Goal: Task Accomplishment & Management: Use online tool/utility

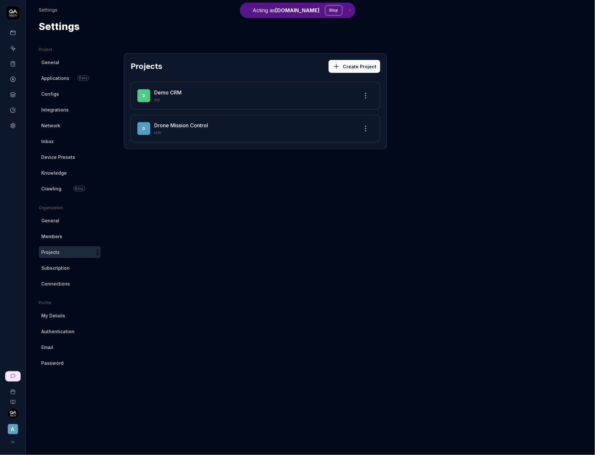
click at [325, 12] on button "Stop" at bounding box center [333, 10] width 17 height 10
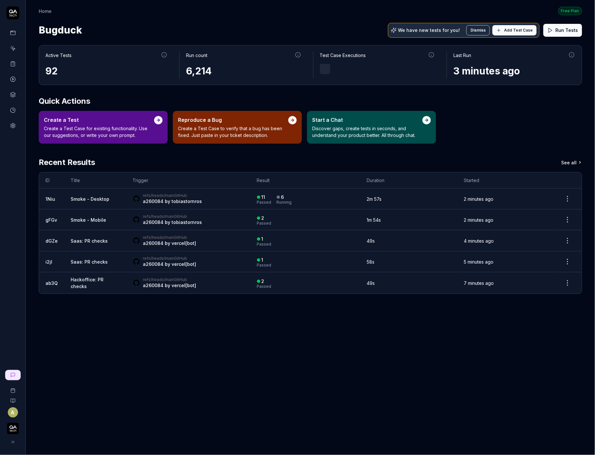
click at [18, 369] on div "A" at bounding box center [12, 407] width 25 height 81
click at [18, 373] on link at bounding box center [12, 375] width 15 height 10
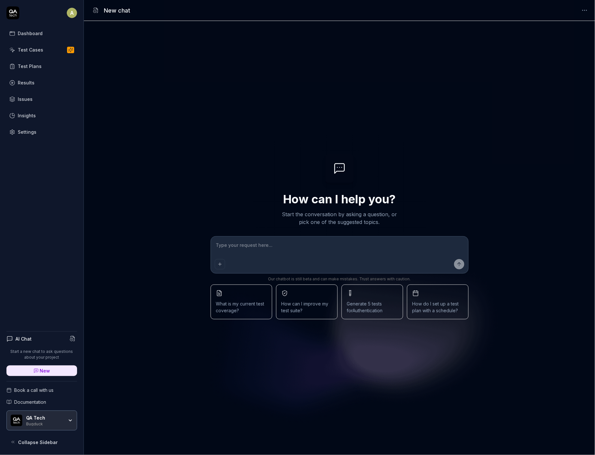
type textarea "*"
type textarea "s"
type textarea "*"
type textarea "se"
type textarea "*"
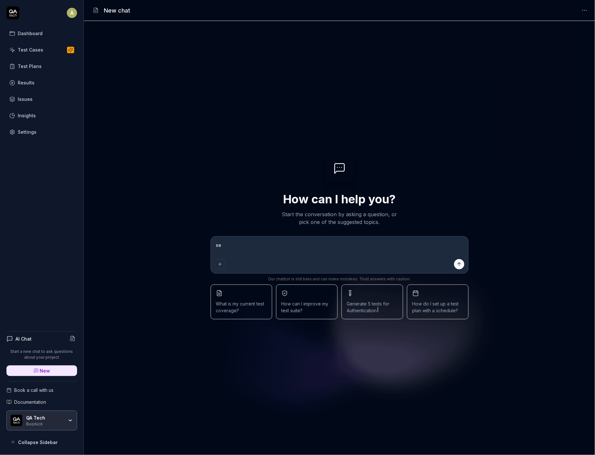
type textarea "set"
type textarea "*"
type textarea "setu"
type textarea "*"
type textarea "setuå"
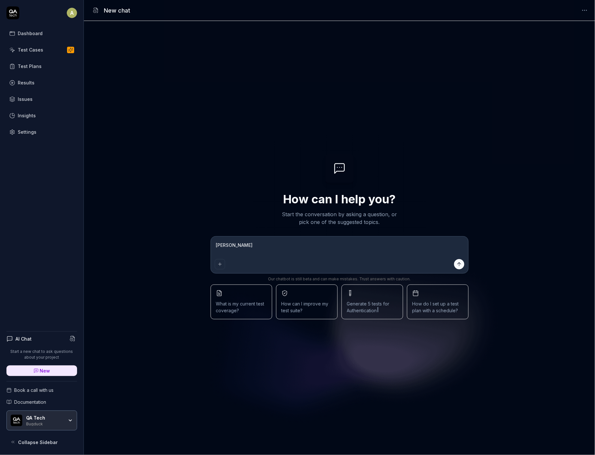
type textarea "*"
type textarea "setu"
type textarea "*"
type textarea "setup"
type textarea "*"
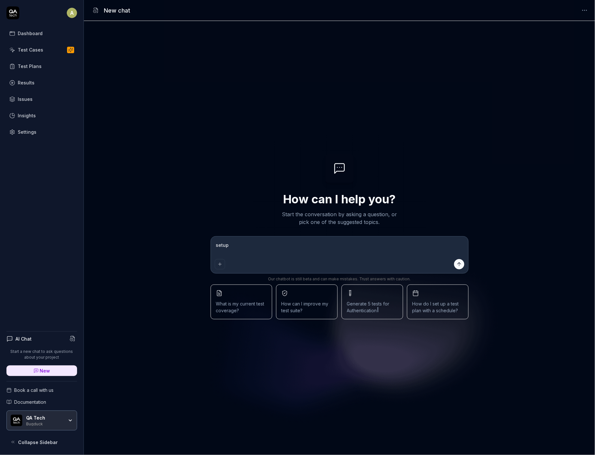
type textarea "setup"
type textarea "*"
type textarea "setup t"
type textarea "*"
type textarea "setup te"
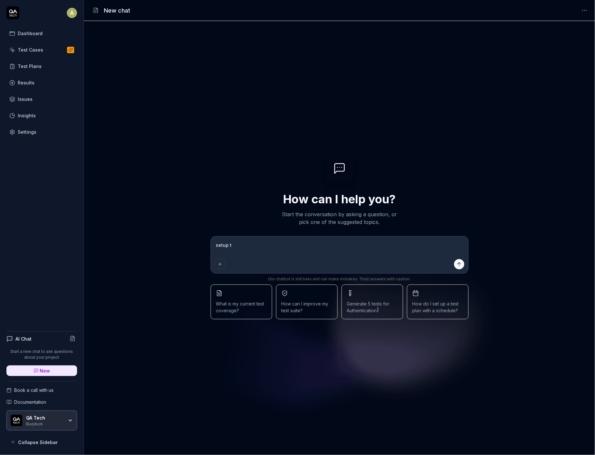
type textarea "*"
type textarea "setup tes"
type textarea "*"
type textarea "setup test"
type textarea "*"
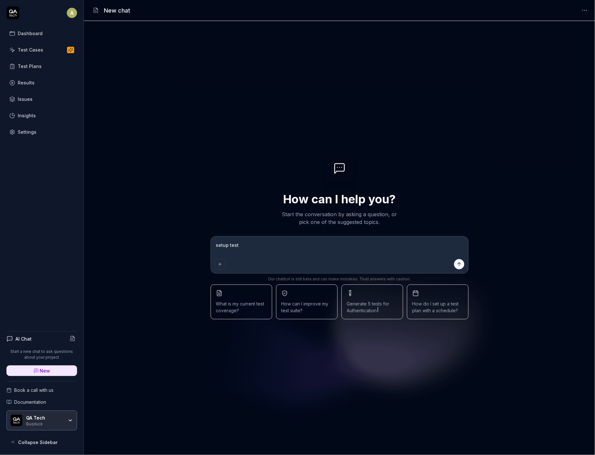
type textarea "setup tests"
type textarea "*"
type textarea "setup tests"
type textarea "*"
type textarea "setup tests f"
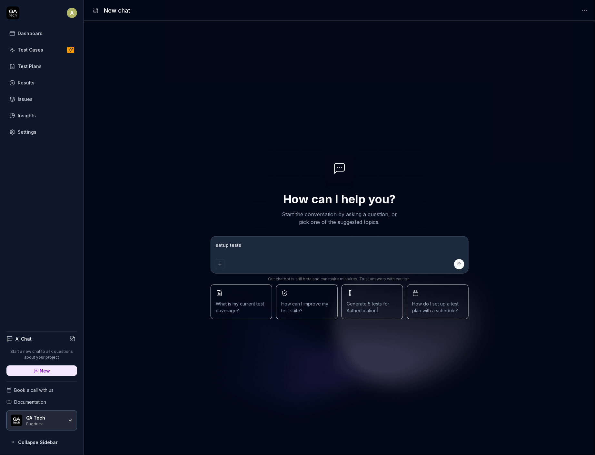
type textarea "*"
type textarea "setup tests fo"
type textarea "*"
type textarea "setup tests for"
type textarea "*"
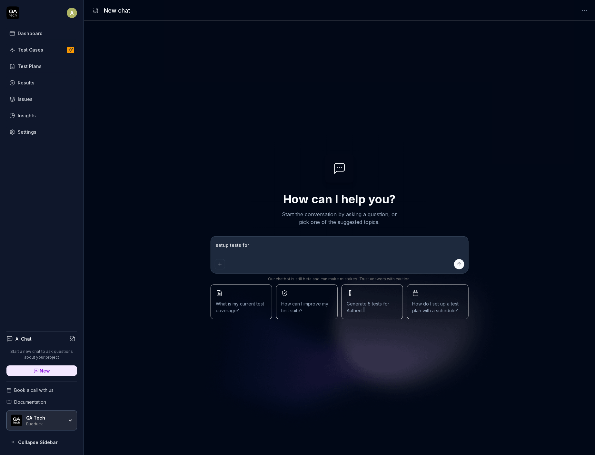
type textarea "setup tests for"
type textarea "*"
type textarea "setup tests for t"
type textarea "*"
type textarea "setup tests for th"
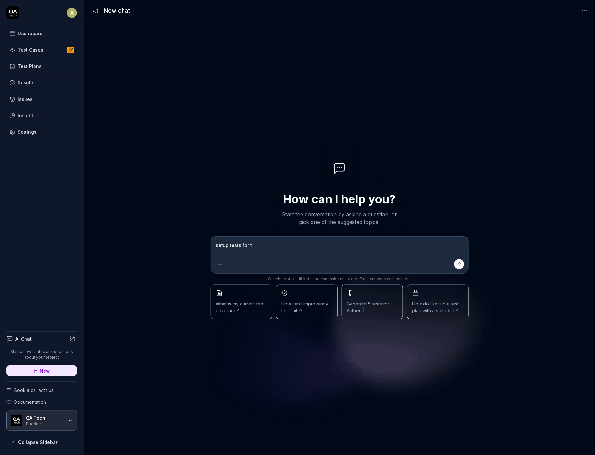
type textarea "*"
type textarea "setup tests for the"
type textarea "*"
type textarea "setup tests for the"
type textarea "*"
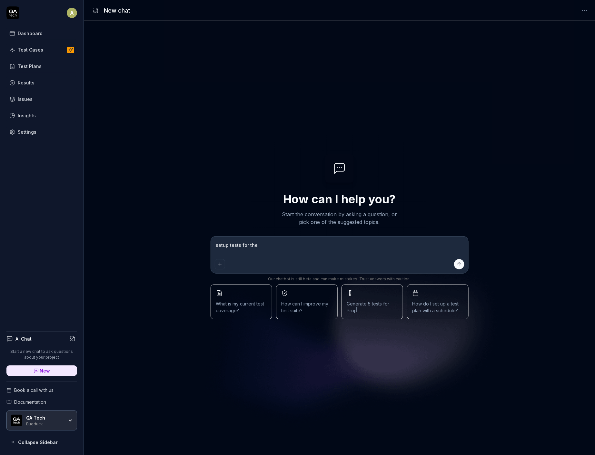
type textarea "setup tests for the w"
type textarea "*"
type textarea "setup tests for the we"
type textarea "*"
type textarea "setup tests for the web"
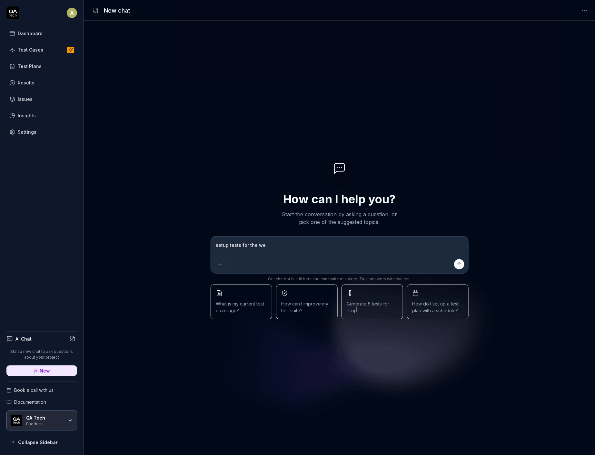
type textarea "*"
type textarea "setup tests for the web-"
type textarea "*"
type textarea "setup tests for the web-c"
type textarea "*"
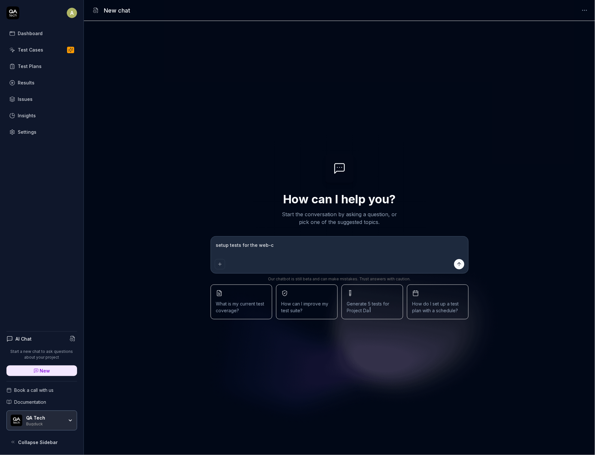
type textarea "setup tests for the web-cr"
type textarea "*"
type textarea "setup tests for the web-cra"
type textarea "*"
type textarea "setup tests for the web-craw"
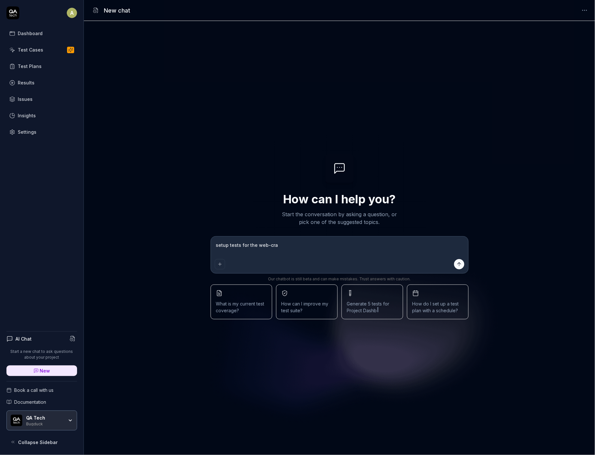
type textarea "*"
type textarea "setup tests for the web-crawe"
type textarea "*"
type textarea "setup tests for the web-crawer"
type textarea "*"
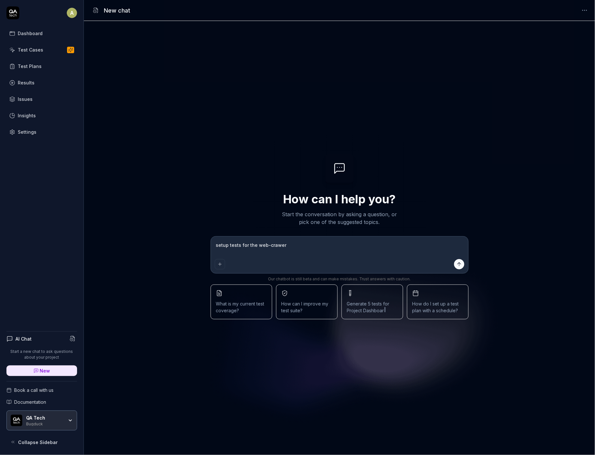
type textarea "setup tests for the web-crawerl"
type textarea "*"
type textarea "setup tests for the web-crawer"
type textarea "*"
type textarea "setup tests for the web-crawe"
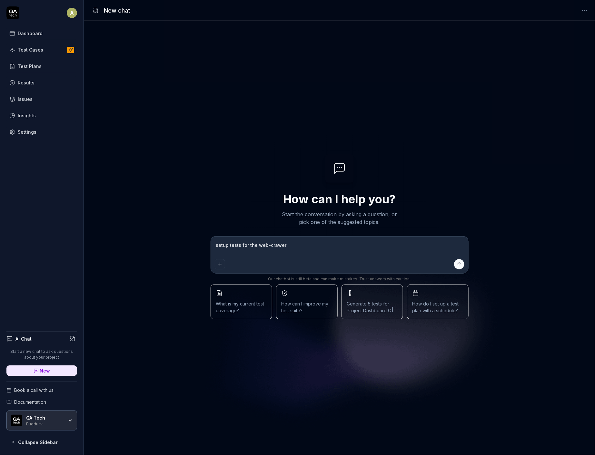
type textarea "*"
type textarea "setup tests for the web-craw"
type textarea "*"
type textarea "setup tests for the web-cra"
type textarea "*"
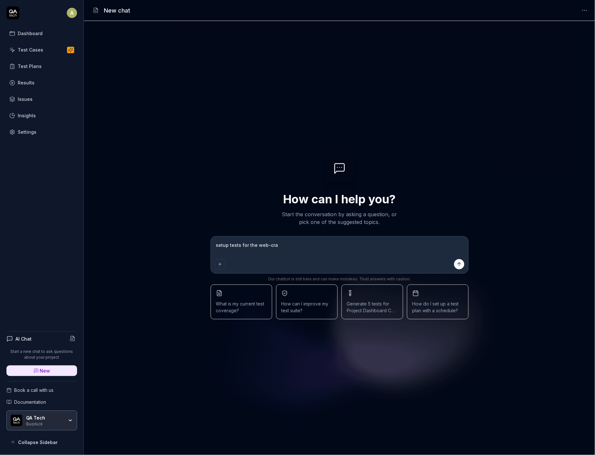
type textarea "setup tests for the web-cr"
type textarea "*"
type textarea "setup tests for the web-c"
type textarea "*"
type textarea "setup tests for the web-"
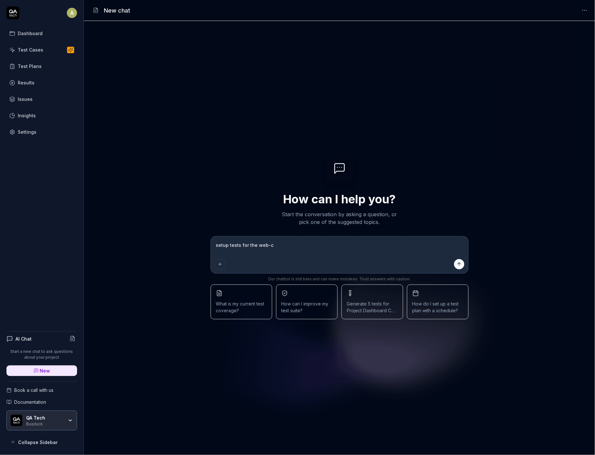
type textarea "*"
type textarea "setup tests for the web"
type textarea "*"
type textarea "setup tests for the we"
type textarea "*"
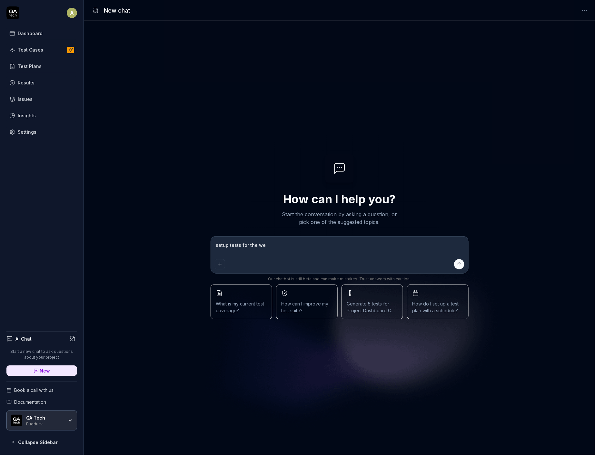
type textarea "setup tests for the w"
type textarea "*"
type textarea "setup tests for the"
type textarea "*"
type textarea "setup tests for the"
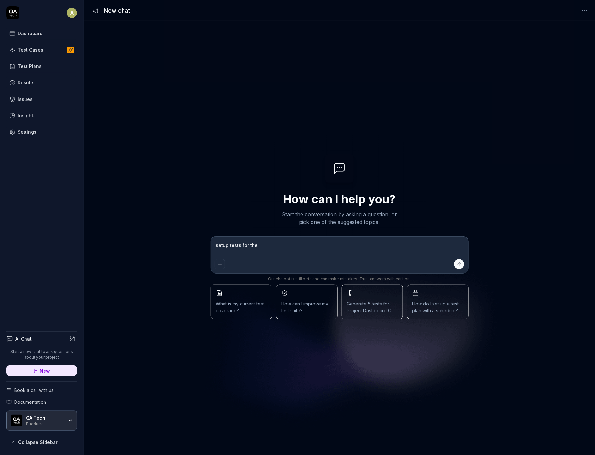
type textarea "*"
type textarea "setup tests for th"
type textarea "*"
type textarea "setup tests for t"
type textarea "*"
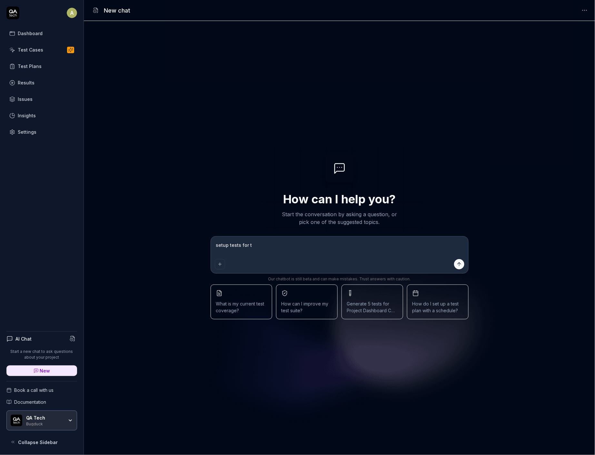
type textarea "setup tests for"
type textarea "*"
type textarea "setup tests for"
type textarea "*"
type textarea "setup tests fo"
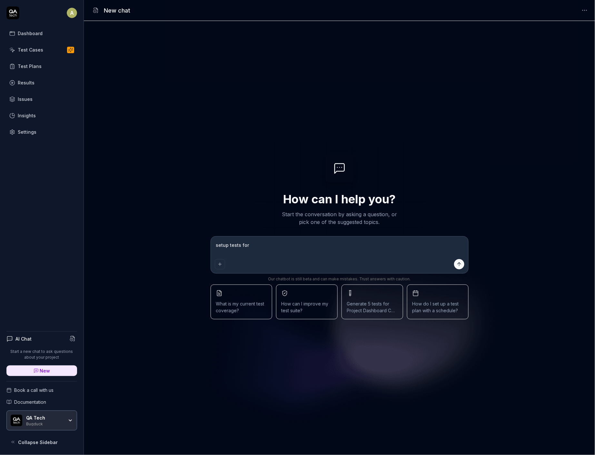
type textarea "*"
type textarea "setup tests f"
type textarea "*"
type textarea "setup tests"
type textarea "*"
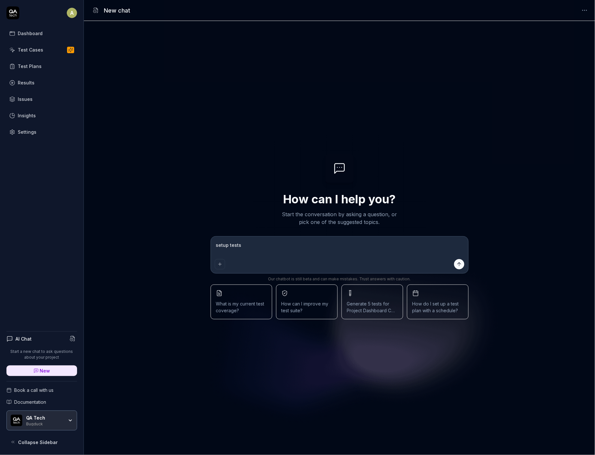
type textarea "setup tests"
type textarea "*"
type textarea "setup test"
type textarea "*"
type textarea "setup tes"
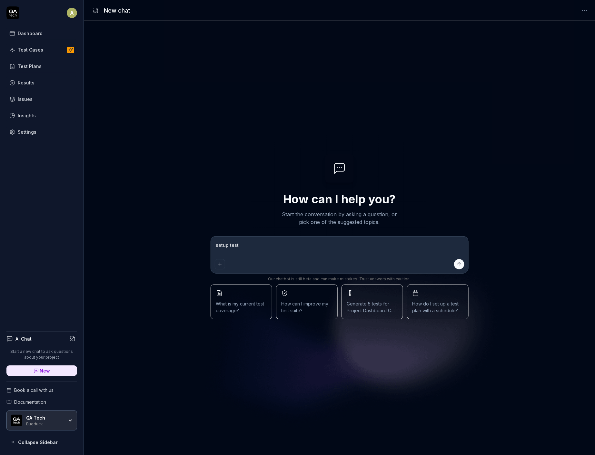
type textarea "*"
type textarea "setup te"
type textarea "*"
type textarea "setup t"
type textarea "*"
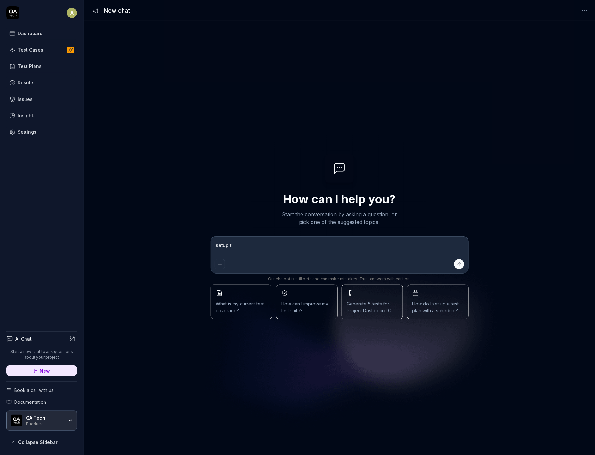
type textarea "setup"
type textarea "*"
type textarea "setup a"
type textarea "*"
type textarea "setup a"
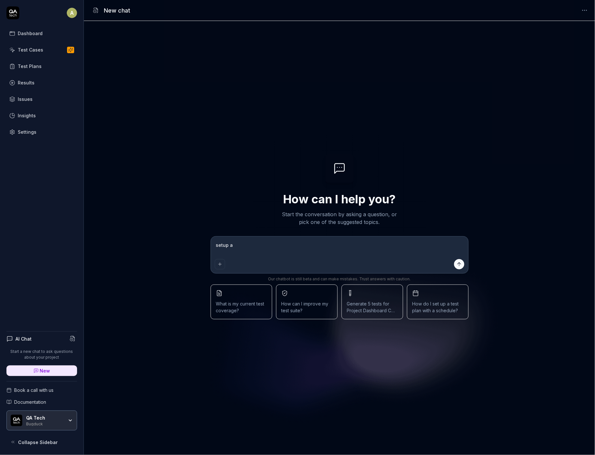
type textarea "*"
type textarea "setup a s"
type textarea "*"
type textarea "setup a si"
type textarea "*"
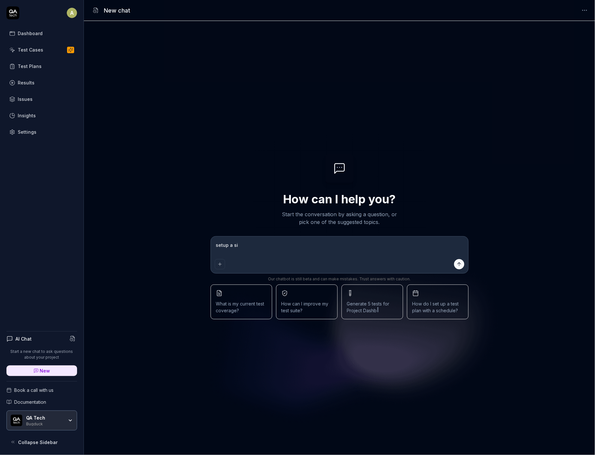
type textarea "setup a sim"
type textarea "*"
type textarea "setup a simp"
type textarea "*"
type textarea "setup a simpl"
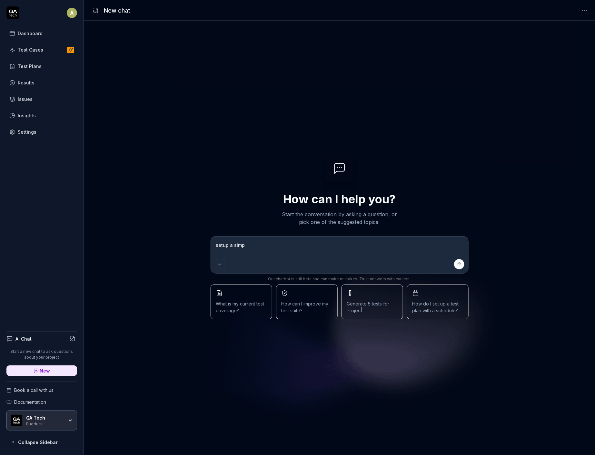
type textarea "*"
type textarea "setup a simple"
type textarea "*"
type textarea "setup a simple"
type textarea "*"
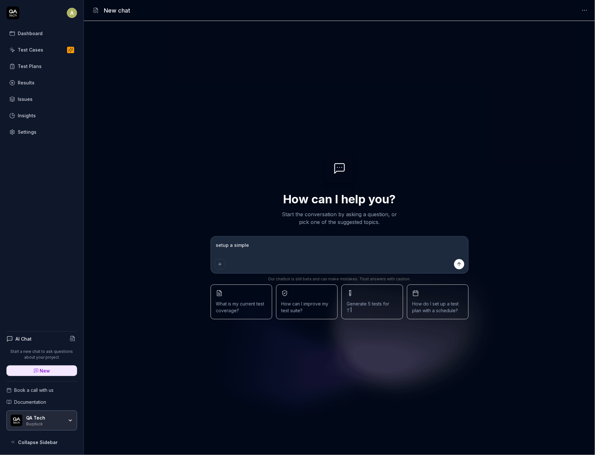
type textarea "setup a simple t"
type textarea "*"
type textarea "setup a simple te"
type textarea "*"
type textarea "setup a simple tes"
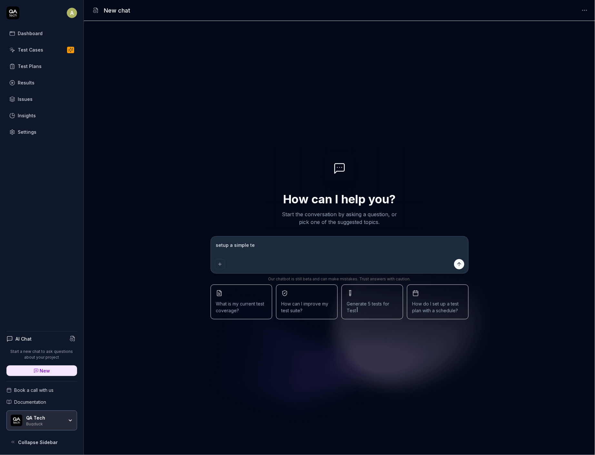
type textarea "*"
type textarea "setup a simple test"
type textarea "*"
type textarea "setup a simple test"
type textarea "*"
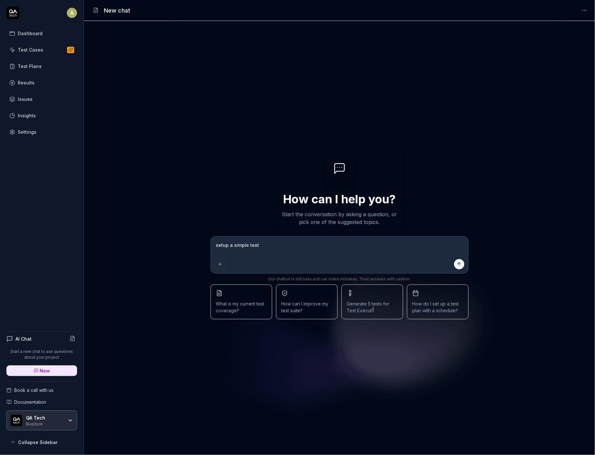
type textarea "setup a simple test r"
type textarea "*"
type textarea "setup a simple test rt"
type textarea "*"
type textarea "setup a simple test rto"
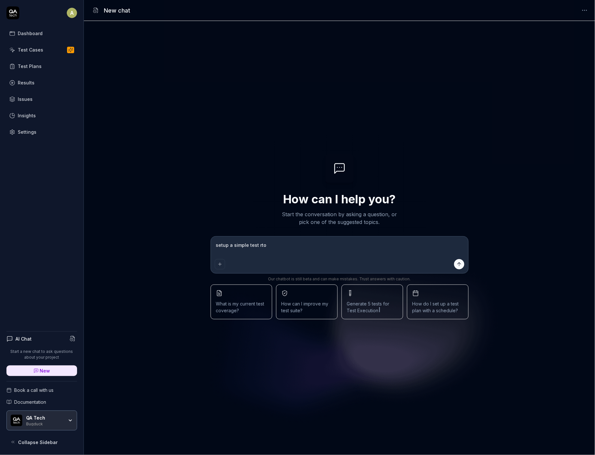
type textarea "*"
type textarea "setup a simple test rt"
type textarea "*"
type textarea "setup a simple test r"
type textarea "*"
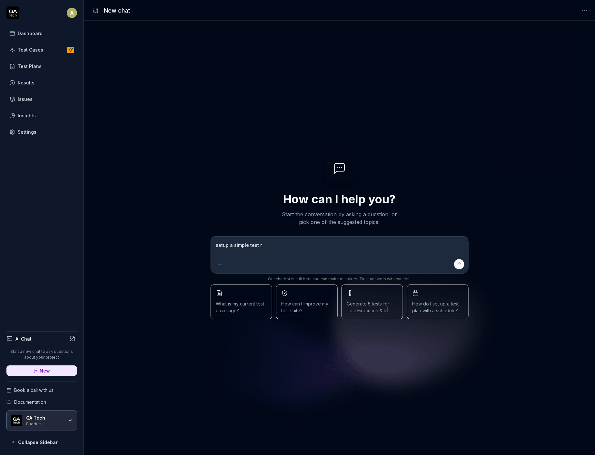
type textarea "setup a simple test rt"
type textarea "*"
type textarea "setup a simple test r"
type textarea "*"
type textarea "setup a simple test"
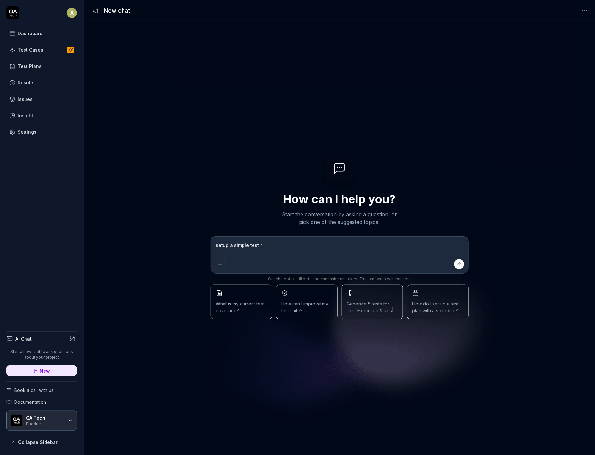
type textarea "*"
type textarea "setup a simple test t"
type textarea "*"
type textarea "setup a simple test to"
type textarea "*"
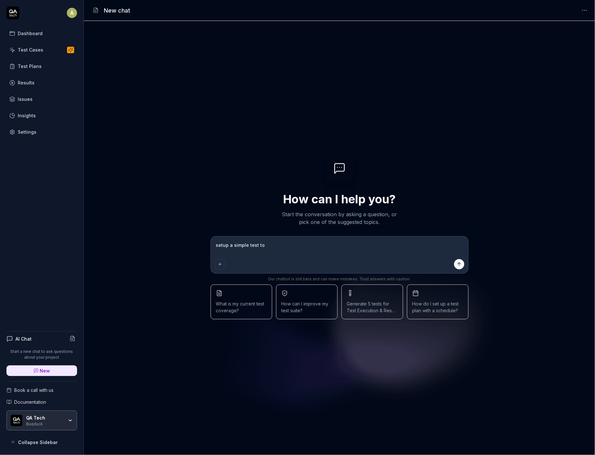
type textarea "setup a simple test to"
type textarea "*"
type textarea "setup a simple test to s"
type textarea "*"
type textarea "setup a simple test to sm"
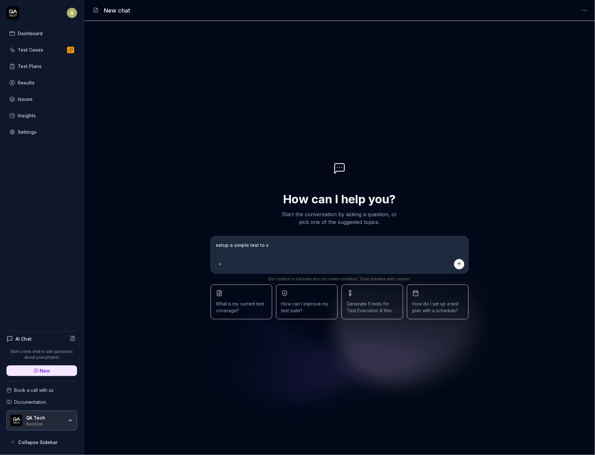
type textarea "*"
type textarea "setup a simple test to smk"
type textarea "*"
type textarea "setup a simple test to sm"
type textarea "*"
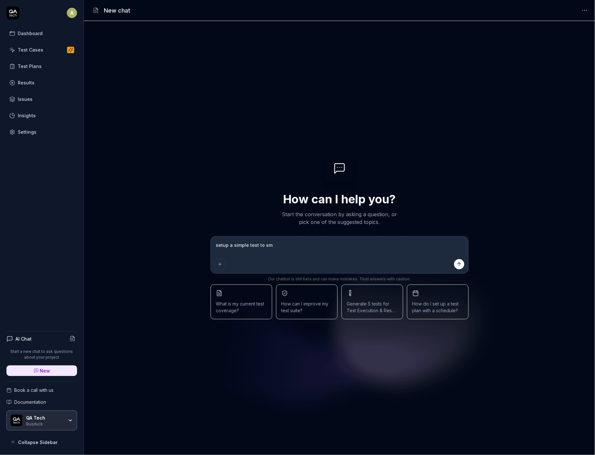
type textarea "setup a simple test to smo"
type textarea "*"
type textarea "setup a simple test to smok"
type textarea "*"
type textarea "setup a simple test to smoke"
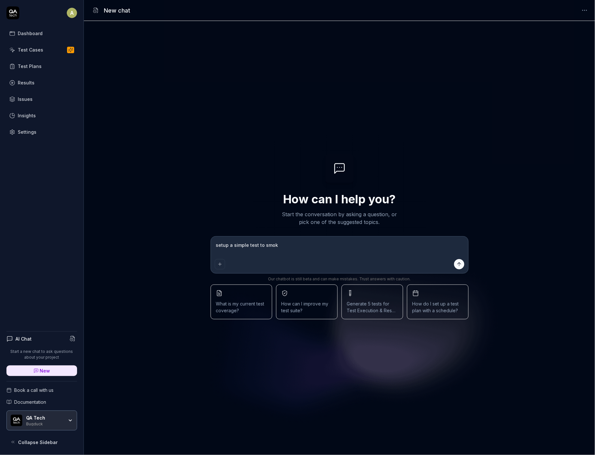
type textarea "*"
type textarea "setup a simple test to smoke"
type textarea "*"
type textarea "setup a simple test to smoke"
type textarea "*"
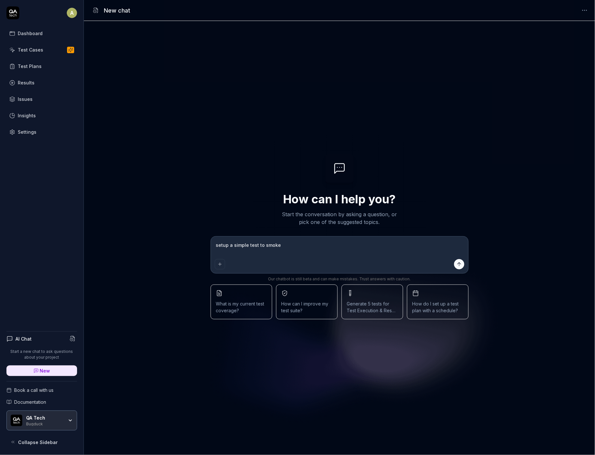
type textarea "setup a simple test to smoket"
type textarea "*"
type textarea "setup a simple test to smokete"
type textarea "*"
type textarea "setup a simple test to smoketes"
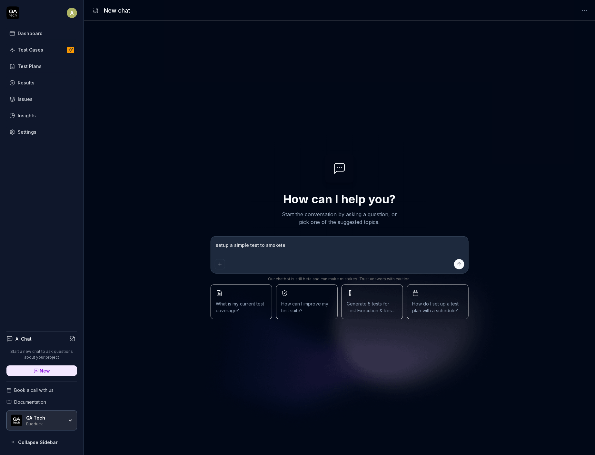
type textarea "*"
type textarea "setup a simple test to smokete"
type textarea "*"
type textarea "setup a simple test to smoket"
type textarea "*"
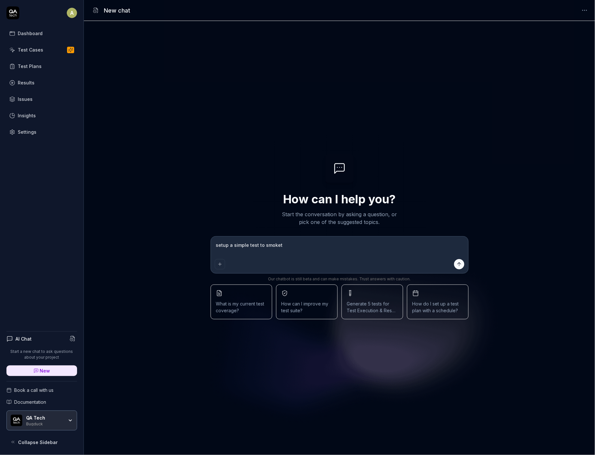
type textarea "setup a simple test to smoke"
type textarea "*"
type textarea "setup a simple test to smoke-"
type textarea "*"
type textarea "setup a simple test to smoke-t"
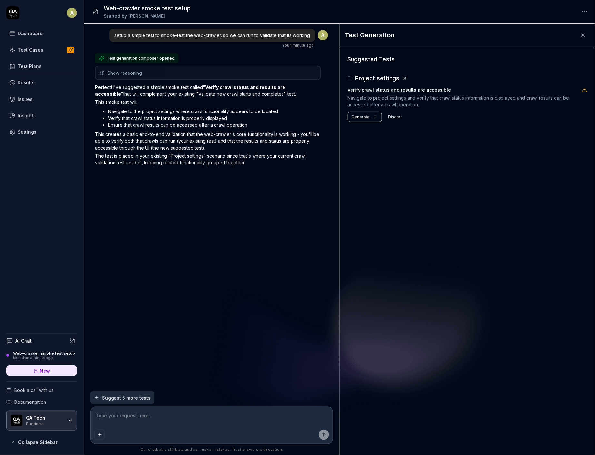
click at [368, 118] on span "Generate" at bounding box center [361, 117] width 18 height 6
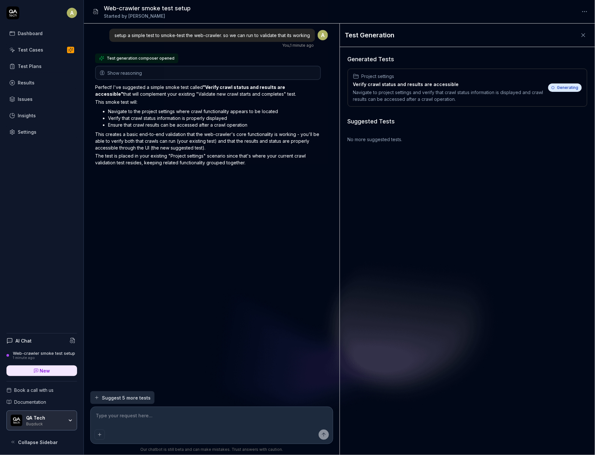
click at [102, 178] on icon "Positive feedback" at bounding box center [101, 177] width 5 height 5
click at [461, 111] on div "Generated Tests Project settings Verify crawl status and results are accessible…" at bounding box center [467, 251] width 255 height 408
click at [470, 95] on div "Navigate to project settings and verify that crawl status information is displa…" at bounding box center [453, 93] width 200 height 14
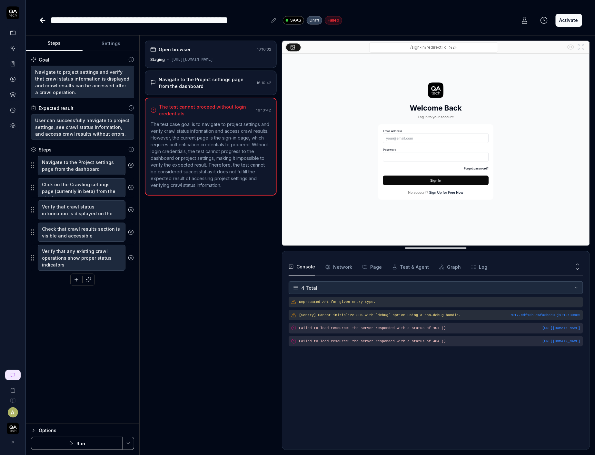
click at [277, 183] on div at bounding box center [279, 245] width 5 height 409
click at [126, 442] on html "**********" at bounding box center [297, 227] width 595 height 455
click at [126, 413] on div "Run w. Dependencies" at bounding box center [104, 413] width 65 height 14
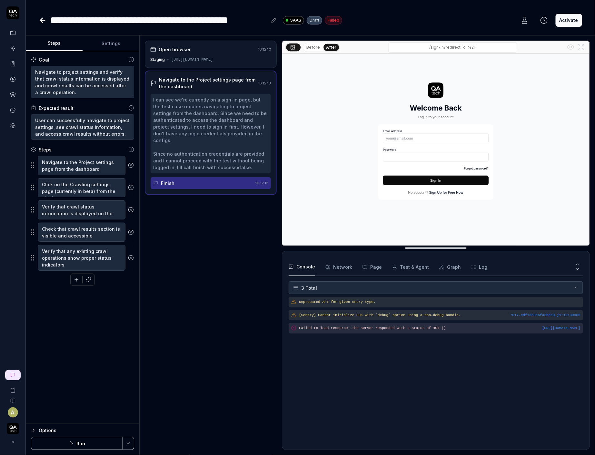
click at [39, 431] on div "Options" at bounding box center [86, 431] width 95 height 8
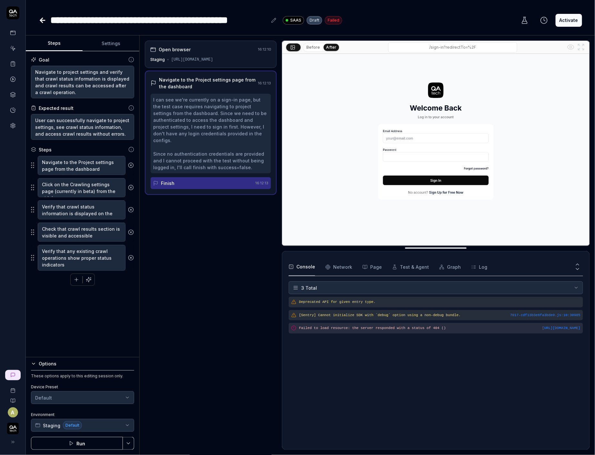
type textarea "*"
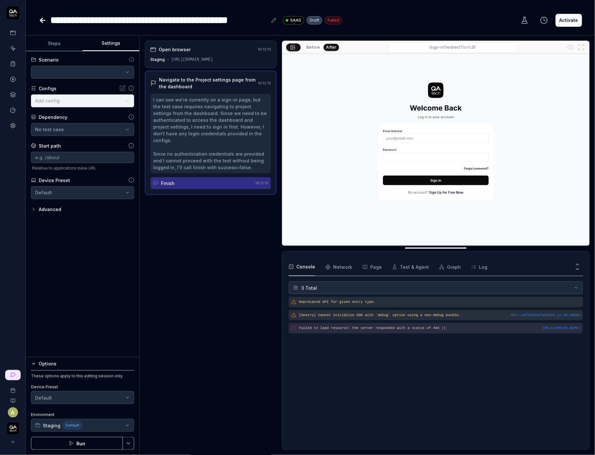
click at [98, 38] on button "Settings" at bounding box center [111, 43] width 57 height 15
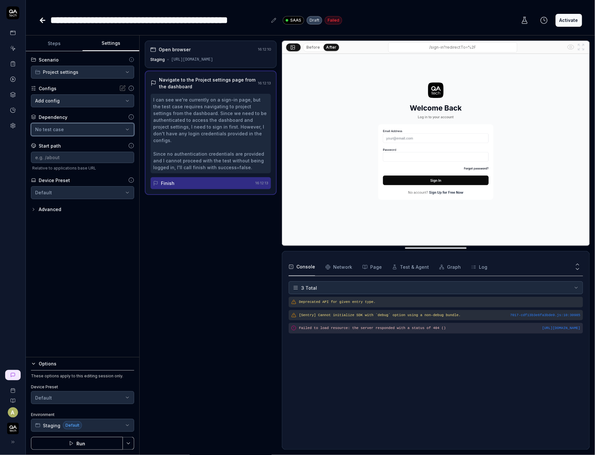
click at [75, 134] on button "No test case" at bounding box center [82, 129] width 103 height 13
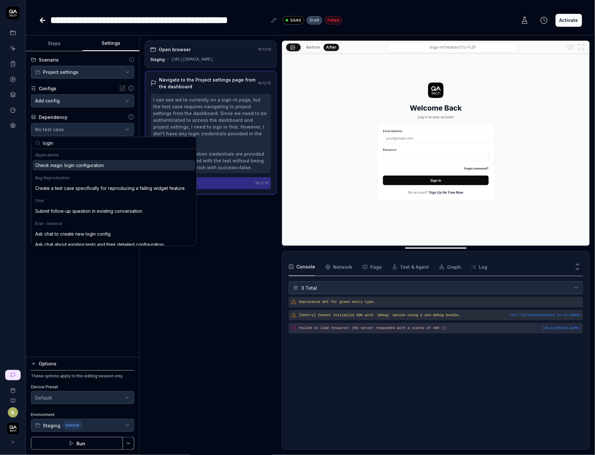
type input "logi"
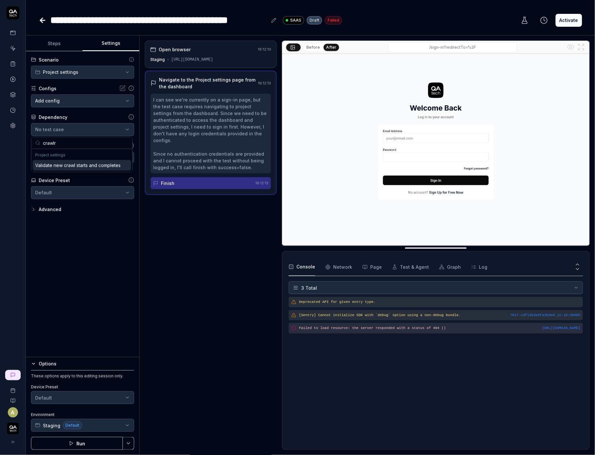
type input "crawlr"
click at [96, 167] on div "Validate new crawl starts and completes" at bounding box center [77, 165] width 85 height 7
click at [73, 444] on button "Save & Run" at bounding box center [77, 443] width 92 height 13
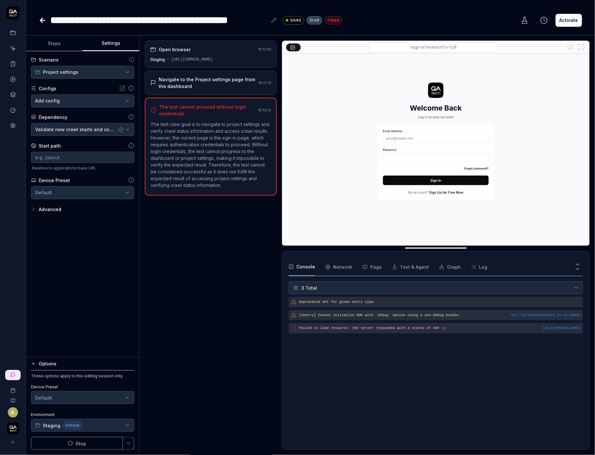
type textarea "*"
click at [65, 40] on button "Steps" at bounding box center [54, 43] width 57 height 15
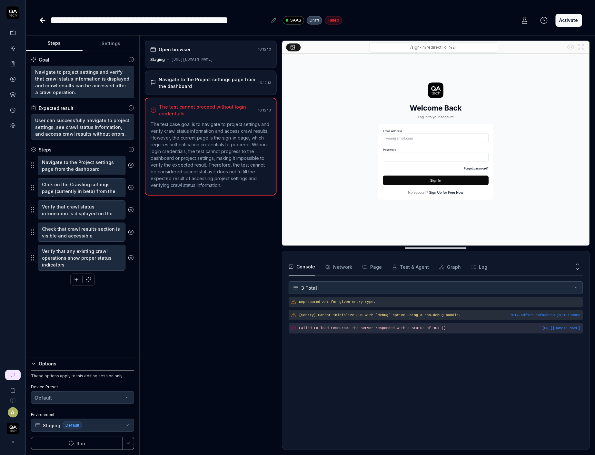
click at [39, 22] on icon at bounding box center [43, 20] width 8 height 8
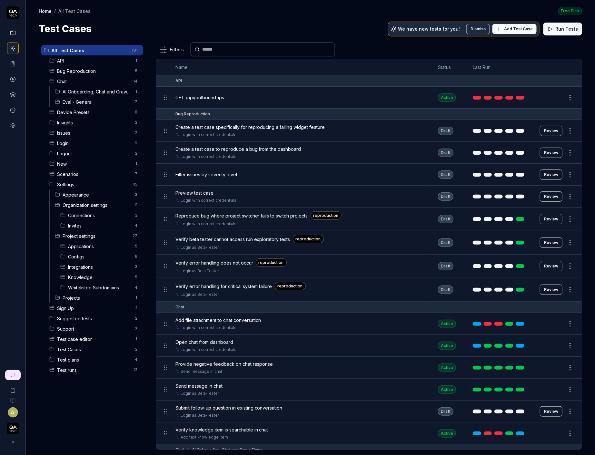
click at [11, 77] on circle at bounding box center [12, 79] width 5 height 5
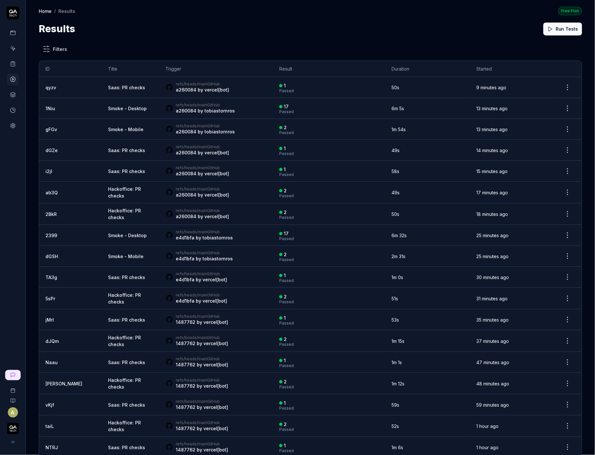
click at [15, 48] on icon at bounding box center [13, 49] width 3 height 3
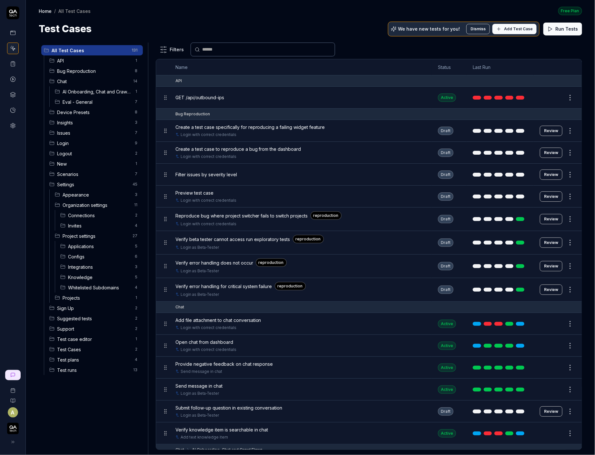
click at [79, 239] on div "Project settings 27" at bounding box center [97, 236] width 91 height 10
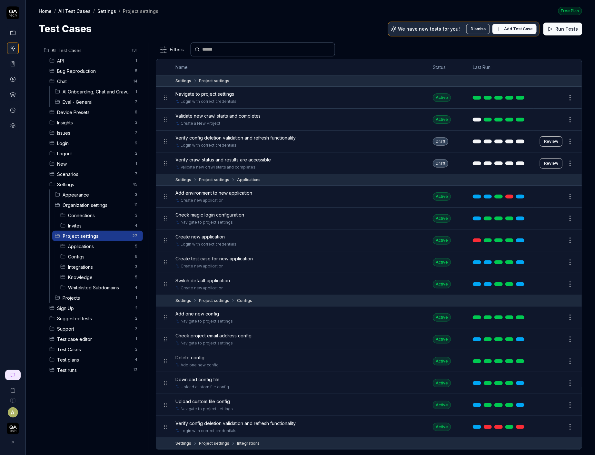
scroll to position [8, 0]
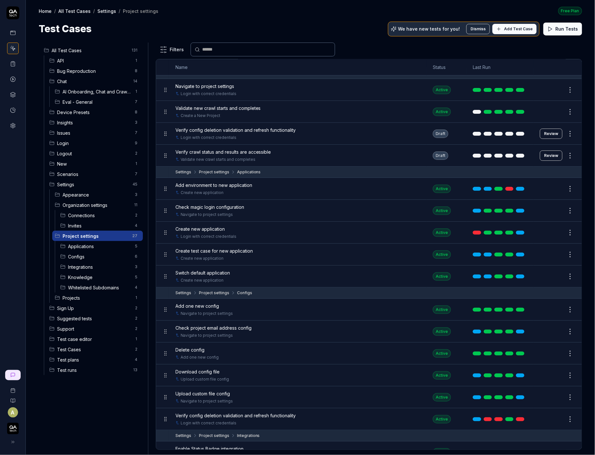
click at [242, 196] on td "Add environment to new application Create new application" at bounding box center [298, 189] width 258 height 22
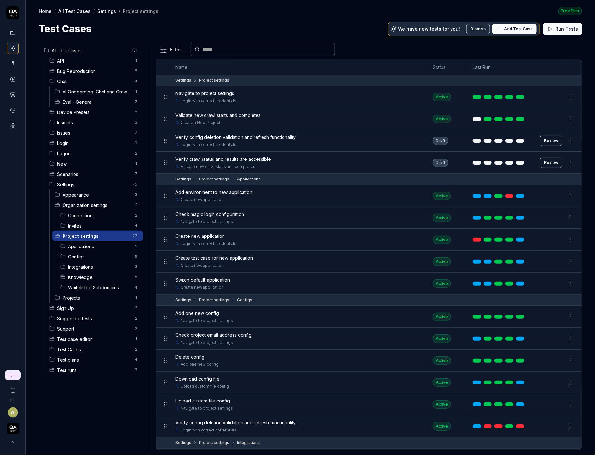
scroll to position [0, 0]
click at [258, 156] on span "Verify crawl status and results are accessible" at bounding box center [223, 159] width 96 height 7
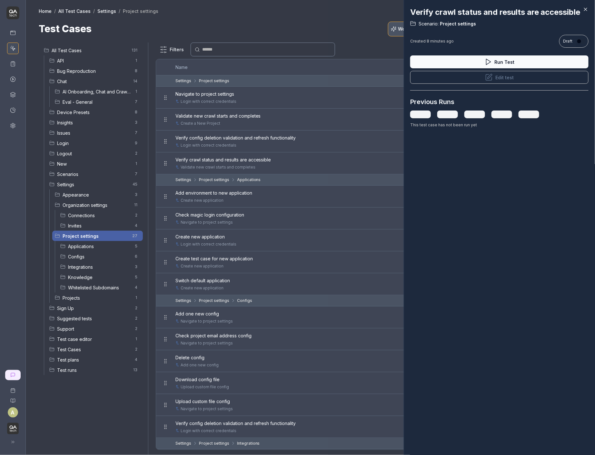
click at [531, 76] on button "Edit test" at bounding box center [499, 77] width 178 height 13
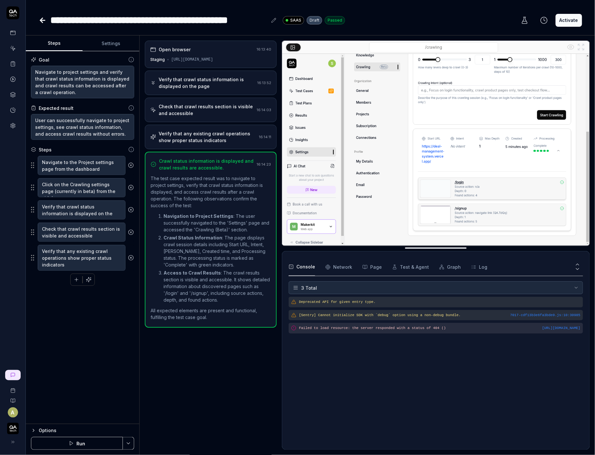
click at [312, 16] on div "Draft" at bounding box center [314, 20] width 15 height 8
click at [572, 19] on button "Activate" at bounding box center [568, 20] width 26 height 13
type textarea "*"
click at [46, 16] on link at bounding box center [43, 20] width 9 height 13
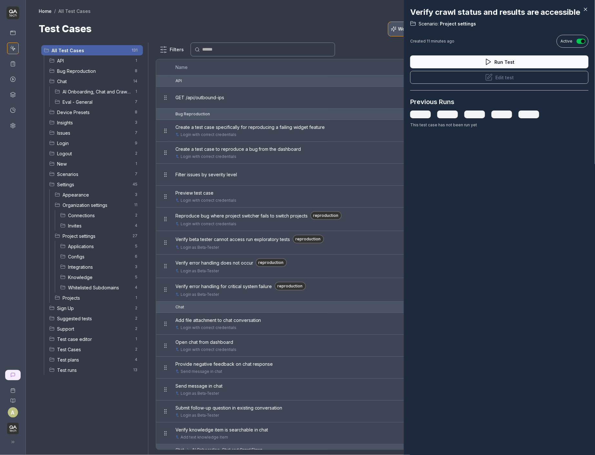
click at [89, 90] on div at bounding box center [297, 227] width 595 height 455
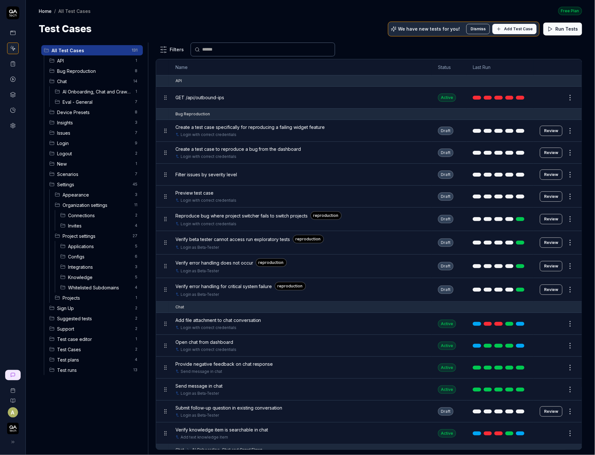
click at [89, 90] on span "AI Onboarding, Chat and Crawl Flows" at bounding box center [97, 91] width 69 height 7
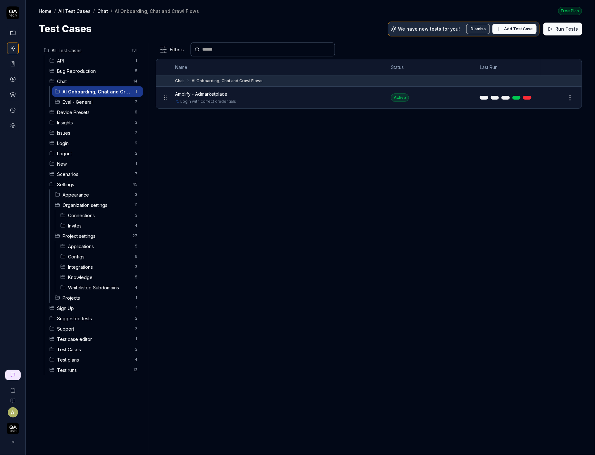
click at [84, 110] on span "Device Presets" at bounding box center [94, 112] width 74 height 7
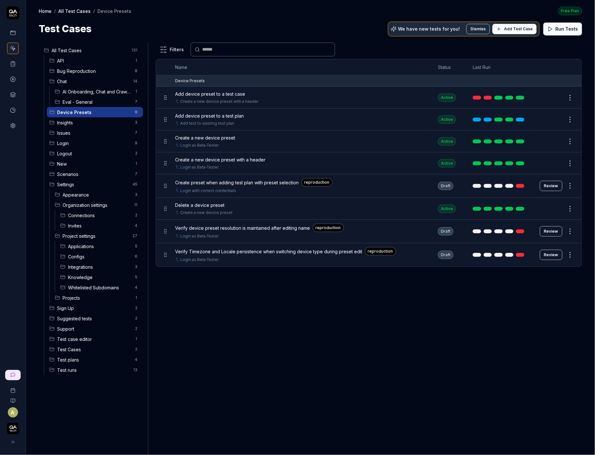
click at [82, 130] on span "Issues" at bounding box center [94, 133] width 74 height 7
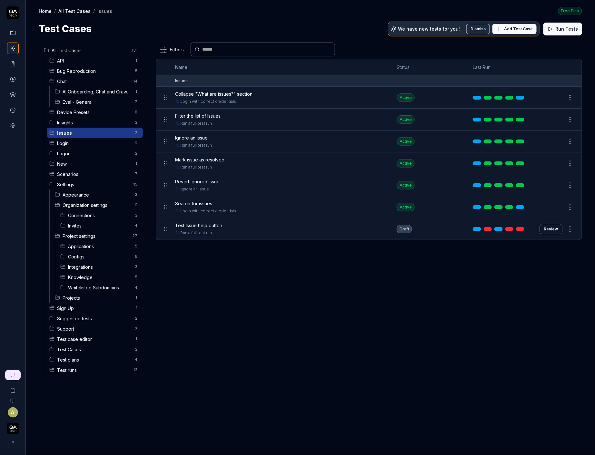
click at [77, 152] on span "Logout" at bounding box center [94, 153] width 74 height 7
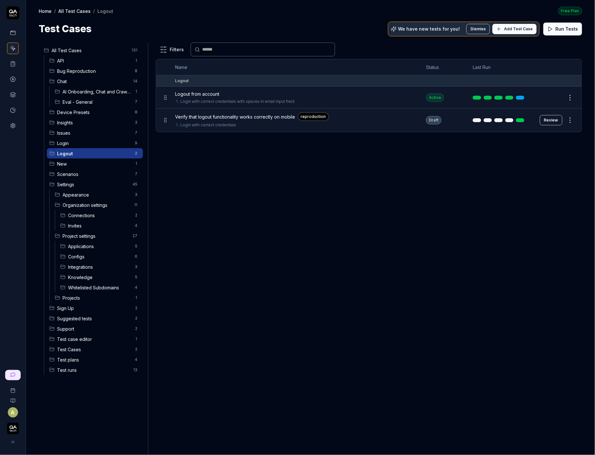
click at [97, 125] on span "Insights" at bounding box center [94, 122] width 74 height 7
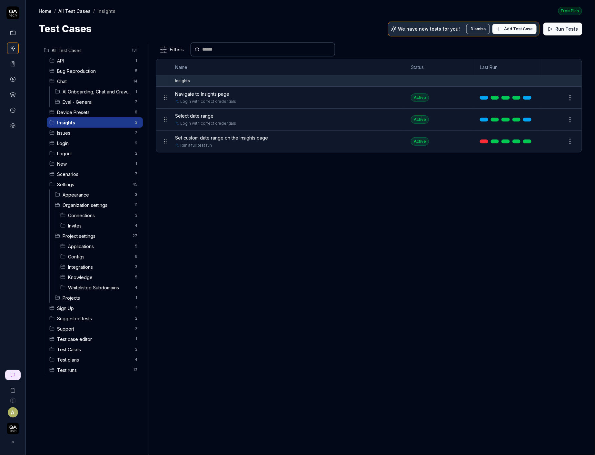
click at [103, 92] on span "AI Onboarding, Chat and Crawl Flows" at bounding box center [97, 91] width 69 height 7
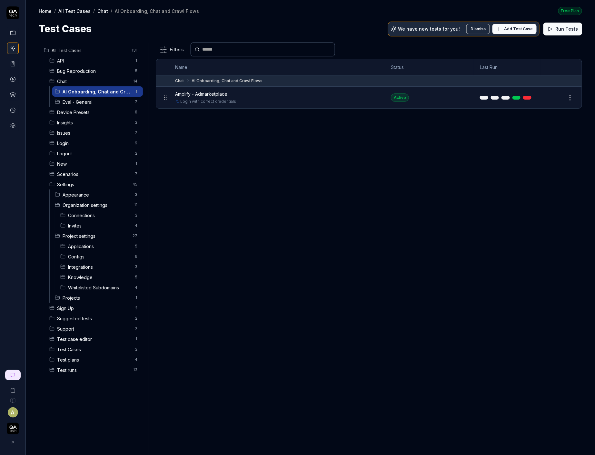
click at [100, 102] on span "Eval - General" at bounding box center [97, 102] width 69 height 7
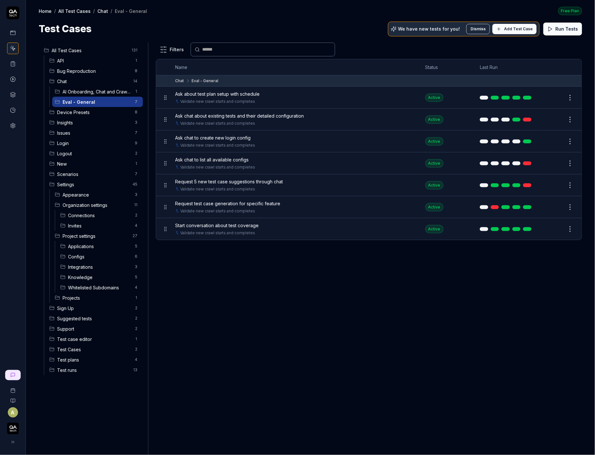
click at [88, 171] on span "Scenarios" at bounding box center [94, 174] width 74 height 7
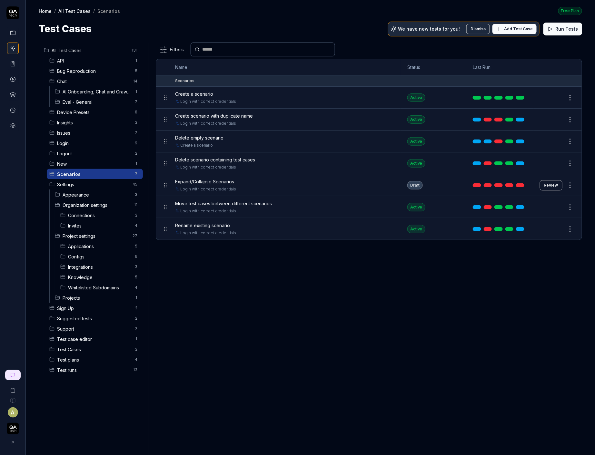
click at [79, 203] on span "Organization settings" at bounding box center [97, 205] width 68 height 7
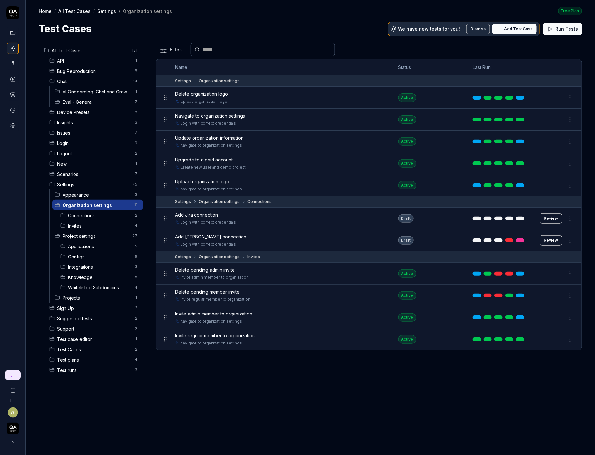
click at [75, 220] on div "Invites 4" at bounding box center [100, 225] width 85 height 10
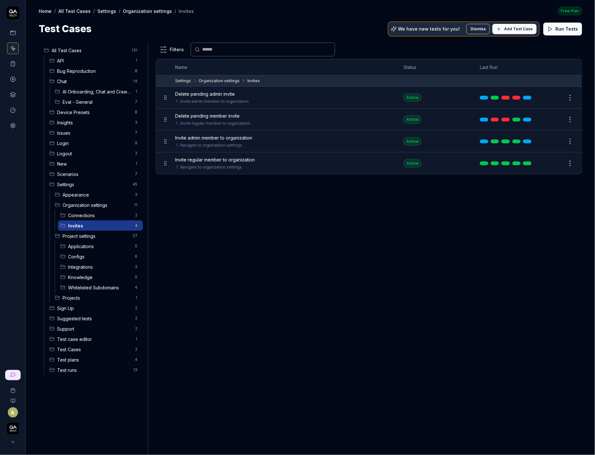
click at [74, 236] on span "Project settings" at bounding box center [96, 236] width 66 height 7
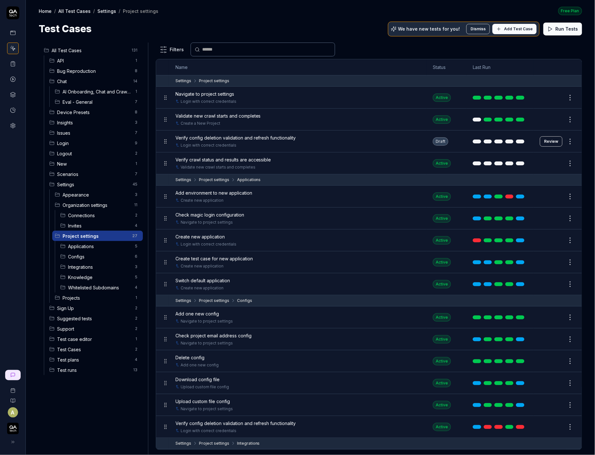
click at [123, 233] on span "Project settings" at bounding box center [96, 236] width 66 height 7
click at [134, 234] on html "A Home / All Test Cases / Settings / Project settings Free Plan Home / All Test…" at bounding box center [297, 227] width 595 height 455
click at [120, 262] on div "Add Scenario" at bounding box center [112, 263] width 55 height 14
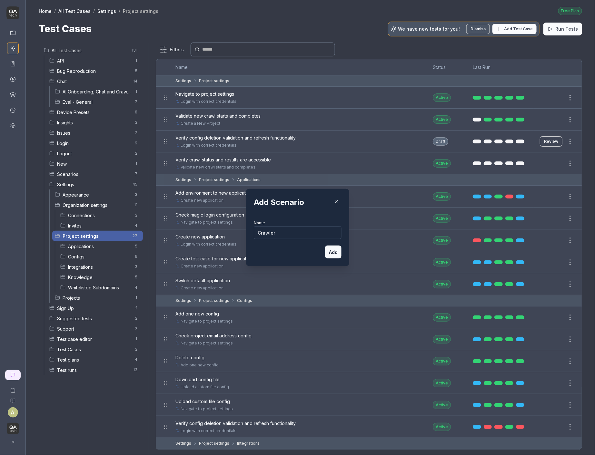
type input "Crawler"
click at [331, 254] on button "Add" at bounding box center [333, 252] width 16 height 13
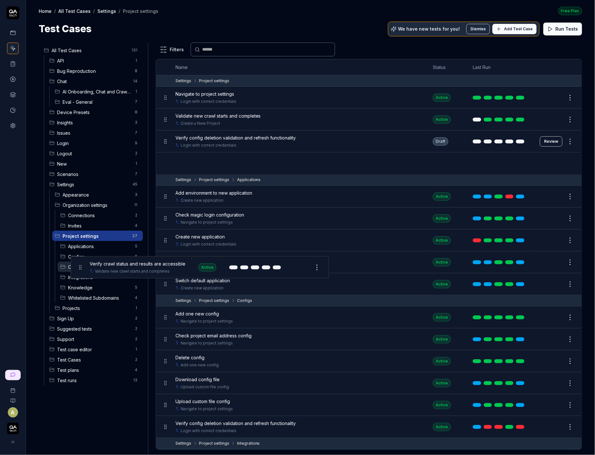
drag, startPoint x: 163, startPoint y: 164, endPoint x: 78, endPoint y: 269, distance: 135.0
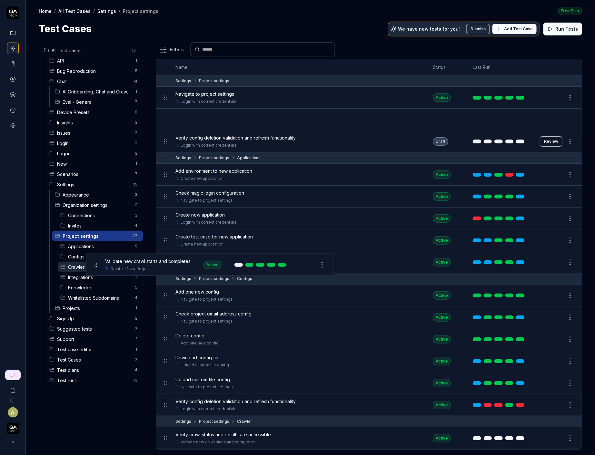
drag, startPoint x: 164, startPoint y: 117, endPoint x: 95, endPoint y: 263, distance: 162.0
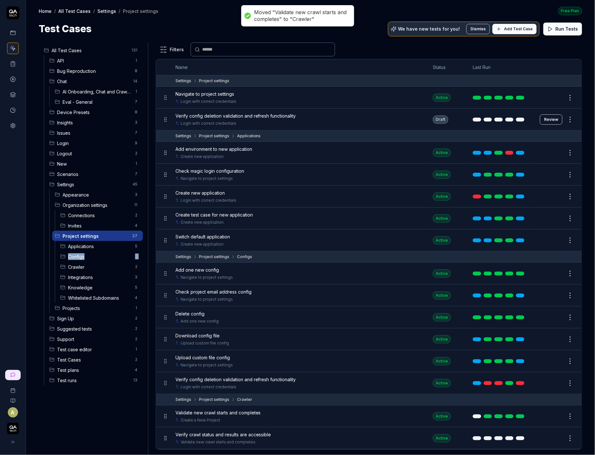
drag, startPoint x: 59, startPoint y: 267, endPoint x: 61, endPoint y: 256, distance: 11.7
click at [61, 256] on ul "Applications 5 Configs 6 Crawler 2 Integrations 3 Knowledge 5 Whitelisted Subdo…" at bounding box center [99, 272] width 88 height 62
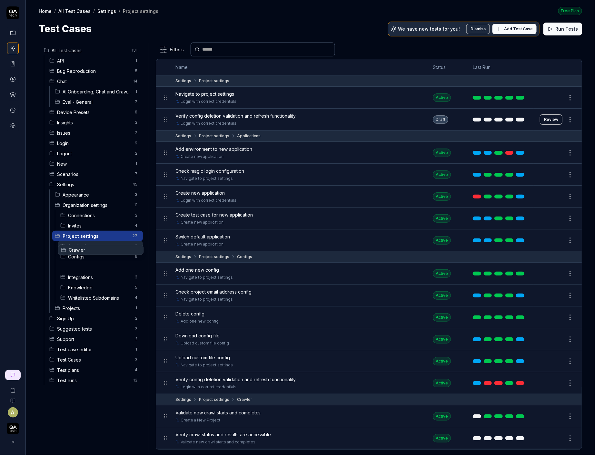
drag, startPoint x: 62, startPoint y: 266, endPoint x: 63, endPoint y: 250, distance: 16.1
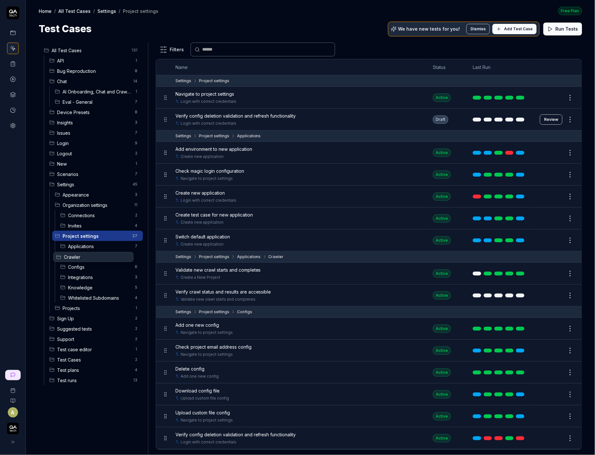
drag, startPoint x: 67, startPoint y: 253, endPoint x: 58, endPoint y: 254, distance: 9.1
click at [58, 254] on body "A Home / All Test Cases / Settings / Project settings Free Plan Home / All Test…" at bounding box center [297, 227] width 595 height 455
drag, startPoint x: 67, startPoint y: 255, endPoint x: 63, endPoint y: 235, distance: 19.7
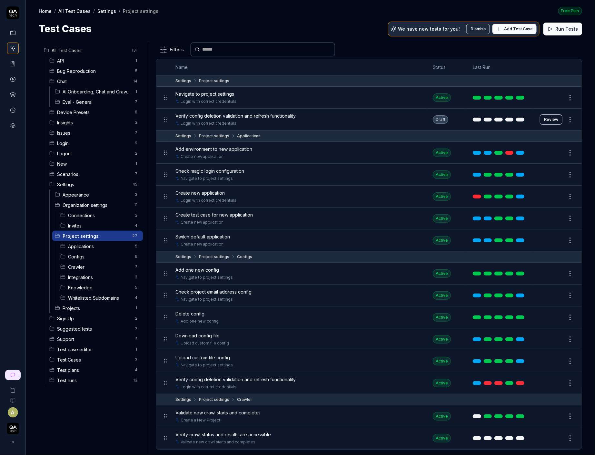
click at [96, 264] on span "Crawler" at bounding box center [99, 267] width 63 height 7
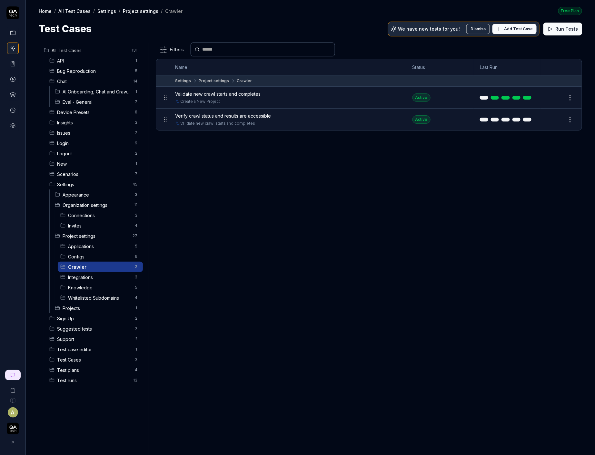
click at [565, 25] on button "Run Tests" at bounding box center [562, 29] width 39 height 13
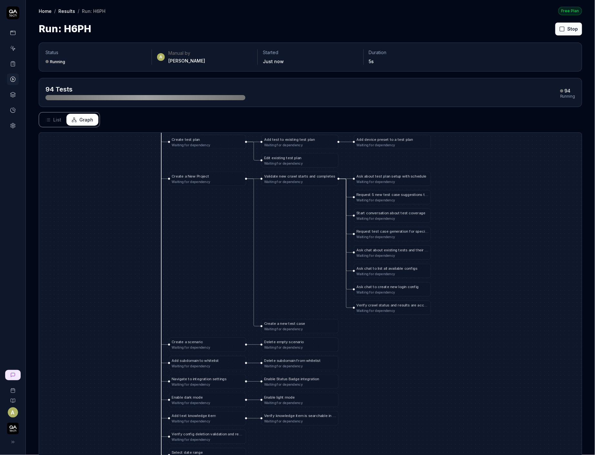
drag, startPoint x: 426, startPoint y: 332, endPoint x: 425, endPoint y: 121, distance: 211.4
click at [425, 121] on div "Status Running A Manual by [PERSON_NAME] Started Just now Duration 5s 94 Tests …" at bounding box center [310, 272] width 569 height 473
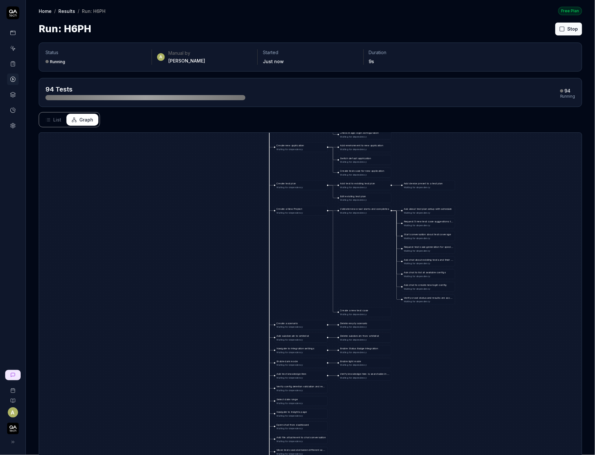
drag, startPoint x: 435, startPoint y: 186, endPoint x: 465, endPoint y: 190, distance: 30.3
click at [465, 190] on div "V e r i f y c o n f i g d e l e t i o n v a l i d a t i o n a n d r e f r e s h…" at bounding box center [310, 315] width 542 height 364
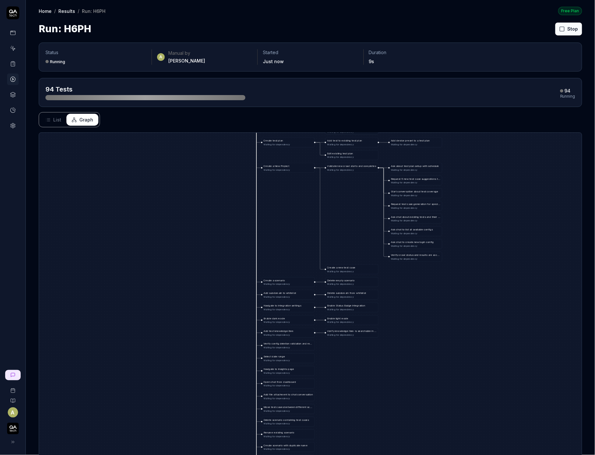
drag, startPoint x: 465, startPoint y: 190, endPoint x: 452, endPoint y: 148, distance: 44.4
click at [452, 148] on div "V e r i f y c o n f i g d e l e t i o n v a l i d a t i o n a n d r e f r e s h…" at bounding box center [310, 315] width 542 height 364
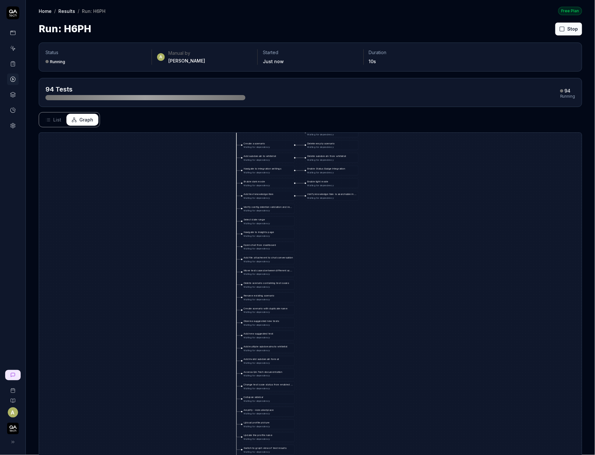
drag, startPoint x: 431, startPoint y: 290, endPoint x: 422, endPoint y: 206, distance: 84.5
click at [422, 206] on div "V e r i f y c o n f i g d e l e t i o n v a l i d a t i o n a n d r e f r e s h…" at bounding box center [310, 315] width 542 height 364
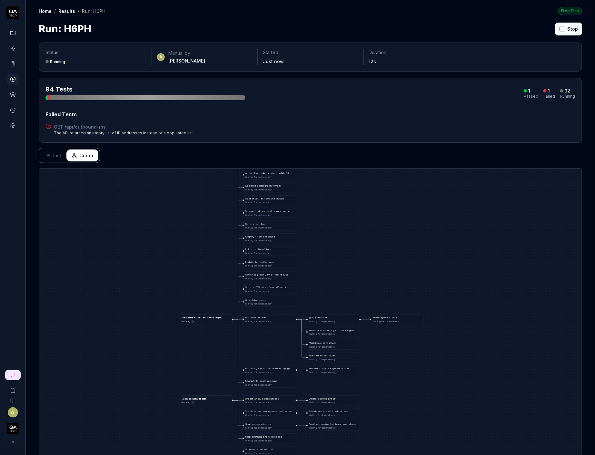
drag, startPoint x: 395, startPoint y: 295, endPoint x: 397, endPoint y: 86, distance: 209.2
click at [397, 86] on div "Status Running A Manual by [PERSON_NAME] Started Just now Duration 12s 94 Tests…" at bounding box center [310, 290] width 569 height 509
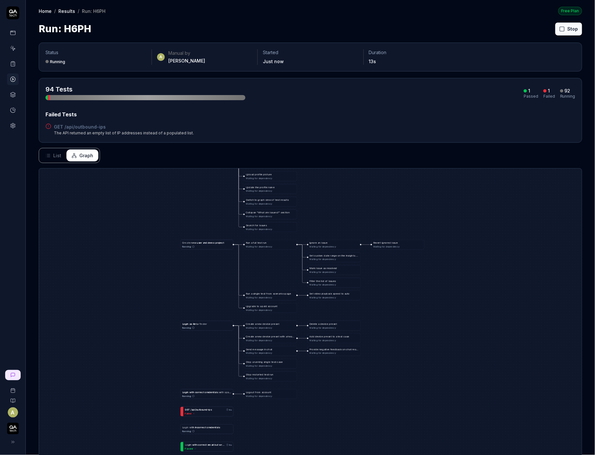
drag, startPoint x: 356, startPoint y: 326, endPoint x: 368, endPoint y: 203, distance: 123.3
click at [359, 254] on div "S e t c u s t o m d a t e r a n g e o n t h e I n s i g h t s p a g e" at bounding box center [333, 256] width 49 height 4
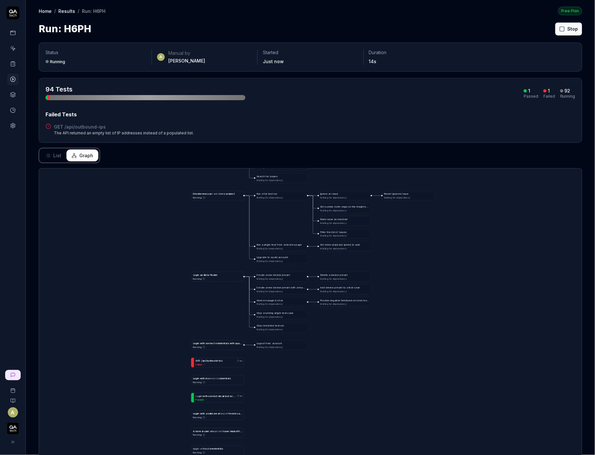
click at [566, 23] on button "Stop" at bounding box center [568, 29] width 27 height 13
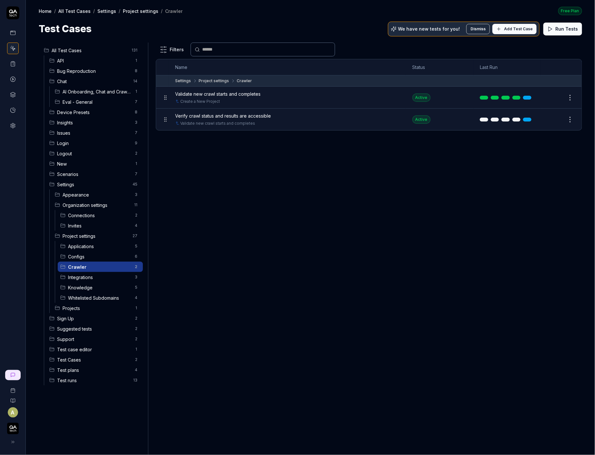
click at [315, 91] on div "Validate new crawl starts and completes" at bounding box center [287, 94] width 224 height 7
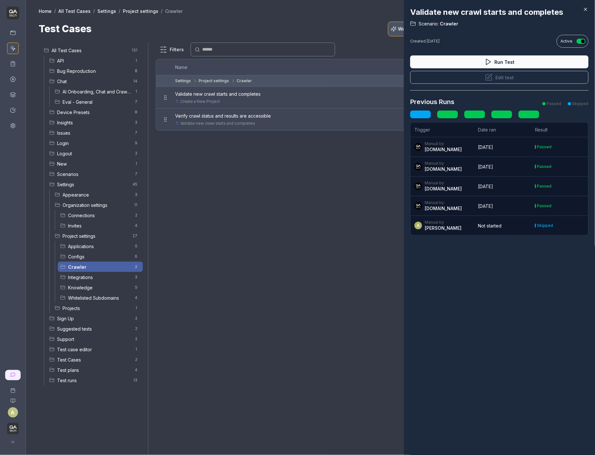
click at [258, 221] on div at bounding box center [297, 227] width 595 height 455
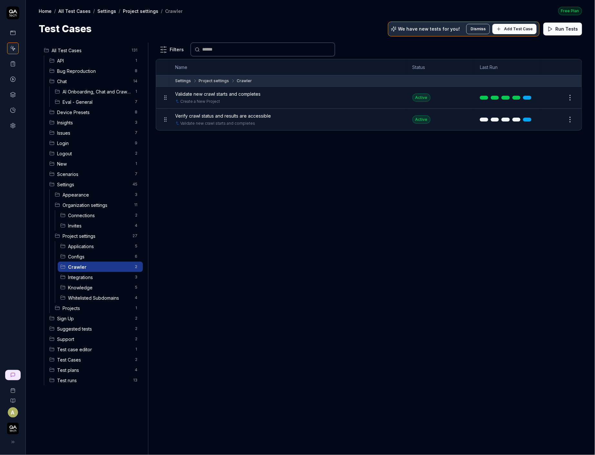
click at [481, 26] on button "Dismiss" at bounding box center [478, 29] width 24 height 10
click at [561, 50] on div "Filters" at bounding box center [369, 50] width 426 height 14
click at [92, 247] on span "Applications" at bounding box center [99, 246] width 63 height 7
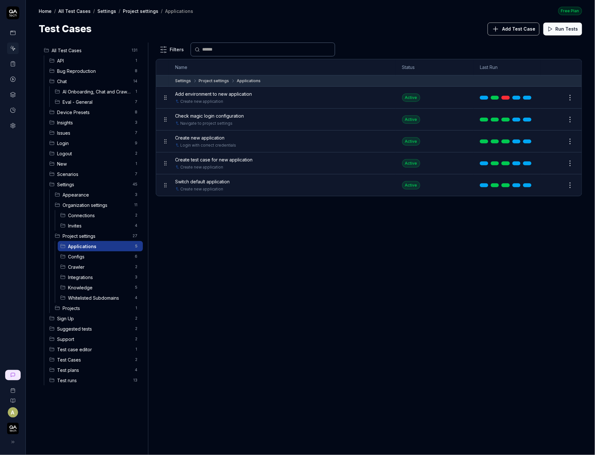
click at [92, 268] on span "Crawler" at bounding box center [99, 267] width 63 height 7
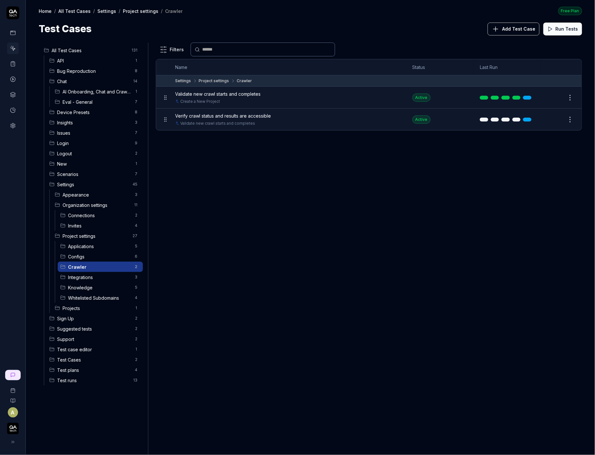
click at [98, 248] on span "Applications" at bounding box center [99, 246] width 63 height 7
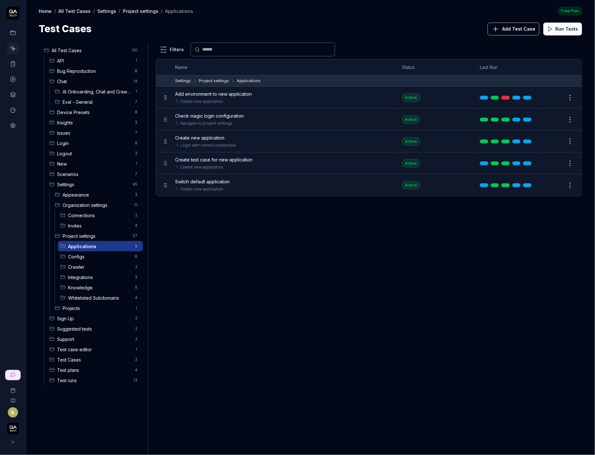
click at [103, 233] on span "Project settings" at bounding box center [96, 236] width 66 height 7
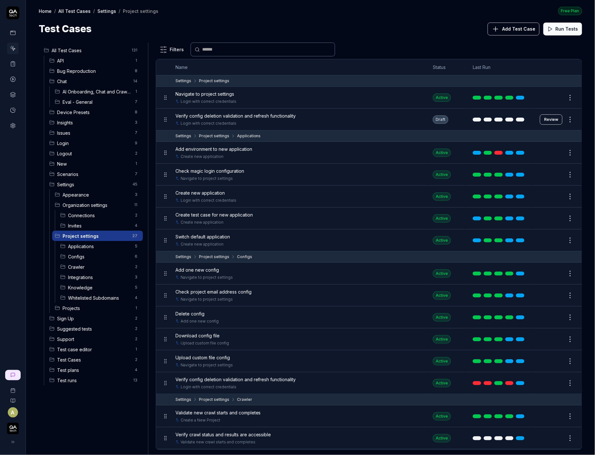
click at [92, 260] on div "Configs 6" at bounding box center [100, 256] width 85 height 10
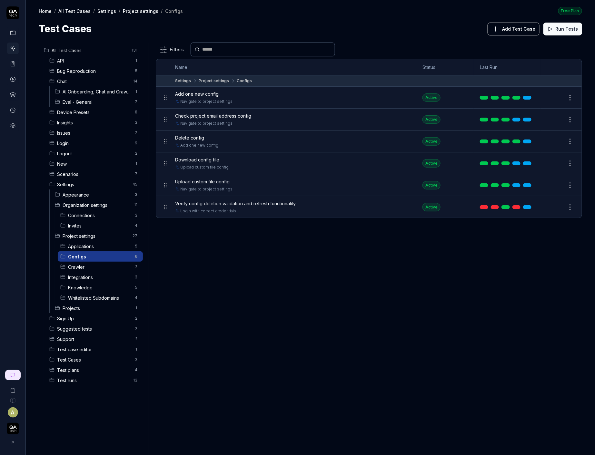
click at [94, 265] on span "Crawler" at bounding box center [99, 267] width 63 height 7
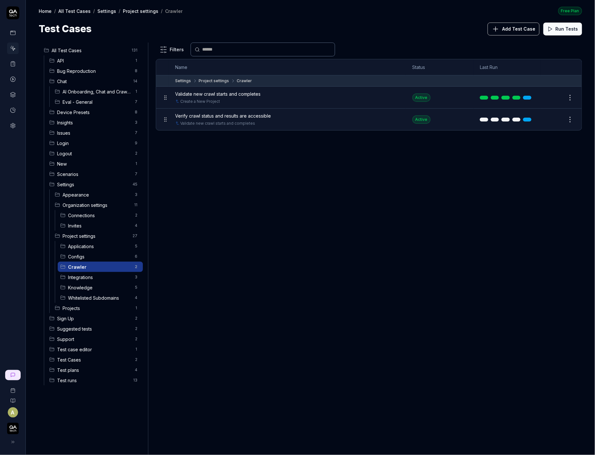
click at [132, 265] on html "A Home / All Test Cases / Settings / Project settings / Crawler Free Plan Home …" at bounding box center [297, 227] width 595 height 455
click at [135, 265] on html "A Home / All Test Cases / Settings / Project settings / Crawler Free Plan Home …" at bounding box center [297, 227] width 595 height 455
click at [137, 264] on html "A Home / All Test Cases / Settings / Project settings / Crawler Free Plan Home …" at bounding box center [297, 227] width 595 height 455
click at [170, 242] on html "A Home / All Test Cases / Settings / Project settings / Crawler Free Plan Home …" at bounding box center [297, 227] width 595 height 455
click at [136, 265] on html "A Home / All Test Cases / Settings / Project settings / Crawler Free Plan Home …" at bounding box center [297, 227] width 595 height 455
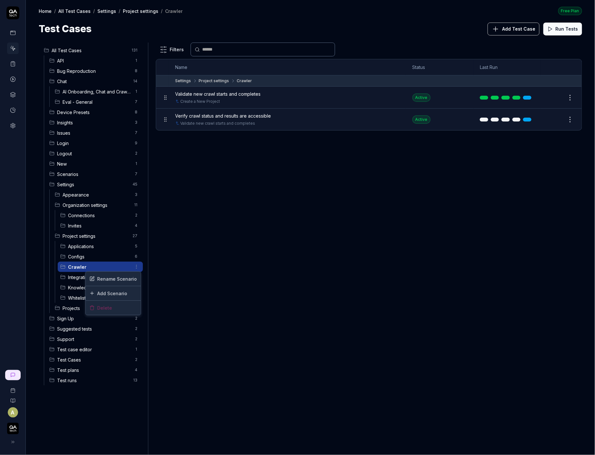
click at [136, 265] on html "A Home / All Test Cases / Settings / Project settings / Crawler Free Plan Home …" at bounding box center [297, 227] width 595 height 455
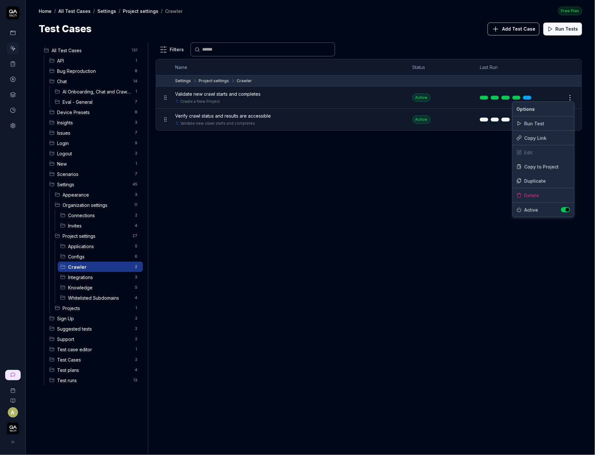
click at [571, 98] on html "A Home / All Test Cases / Settings / Project settings / Crawler Free Plan Home …" at bounding box center [297, 227] width 595 height 455
